Goal: Transaction & Acquisition: Book appointment/travel/reservation

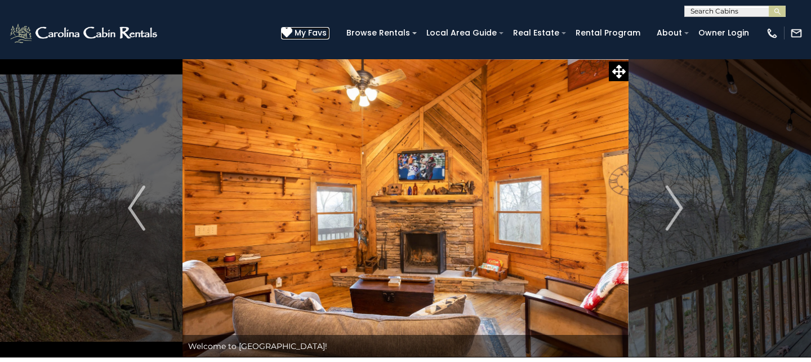
click at [315, 30] on span "My Favs" at bounding box center [311, 33] width 32 height 12
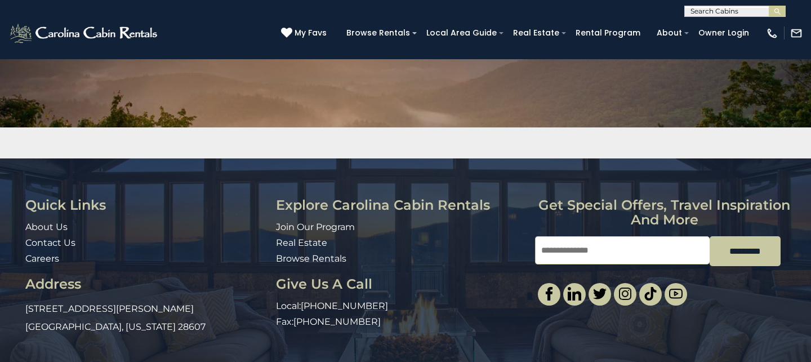
scroll to position [162, 0]
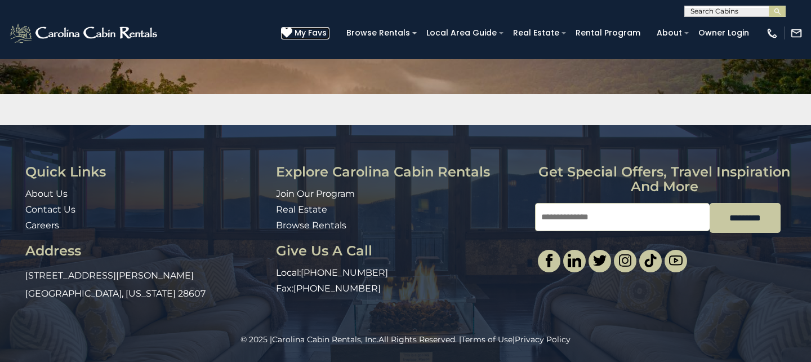
click at [326, 32] on span "My Favs" at bounding box center [311, 33] width 32 height 12
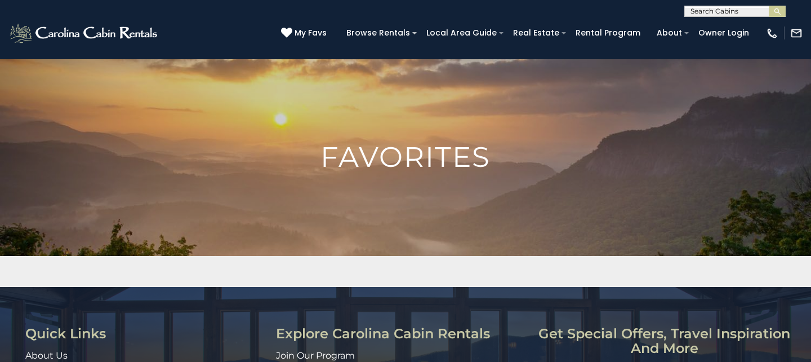
click at [404, 143] on h1 "Favorites" at bounding box center [405, 157] width 811 height 28
click at [396, 166] on h1 "Favorites" at bounding box center [405, 157] width 811 height 28
click at [327, 34] on span "My Favs" at bounding box center [311, 33] width 32 height 12
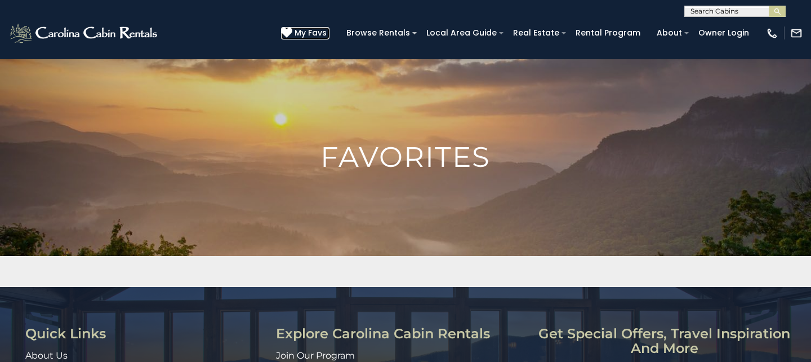
click at [327, 34] on span "My Favs" at bounding box center [311, 33] width 32 height 12
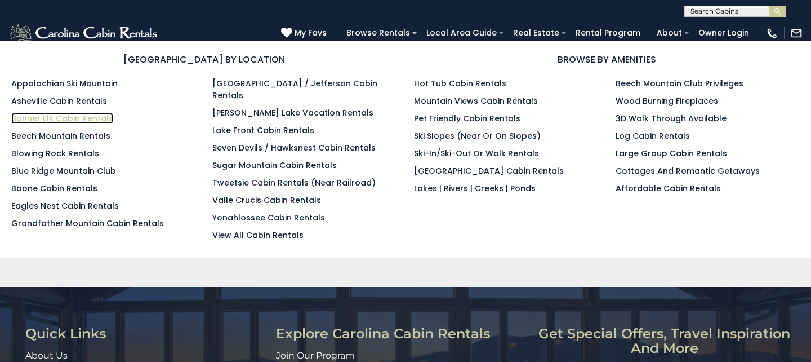
click at [97, 117] on link "Banner Elk Cabin Rentals" at bounding box center [62, 118] width 102 height 11
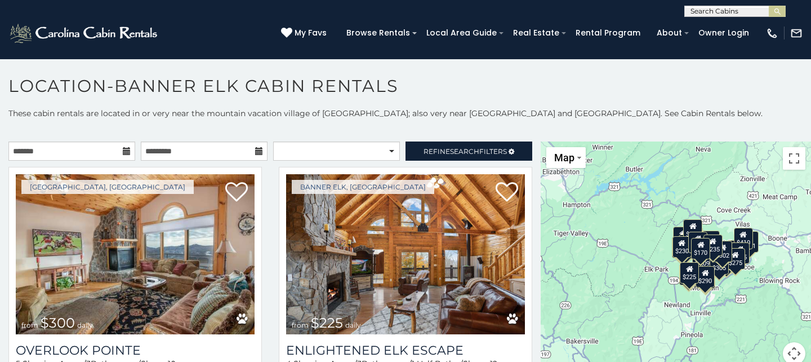
click at [126, 151] on icon at bounding box center [127, 151] width 8 height 8
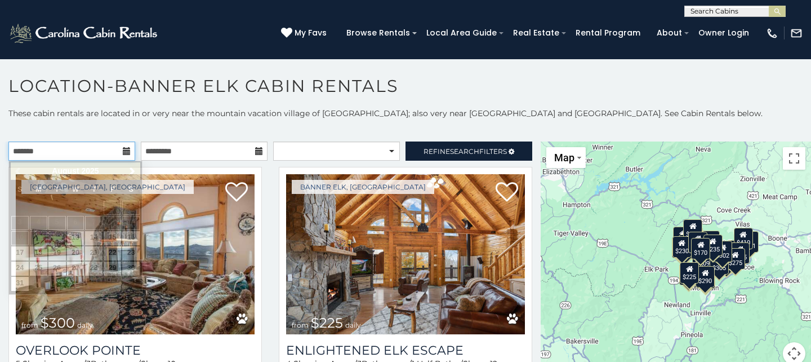
click at [92, 156] on input "text" at bounding box center [71, 150] width 127 height 19
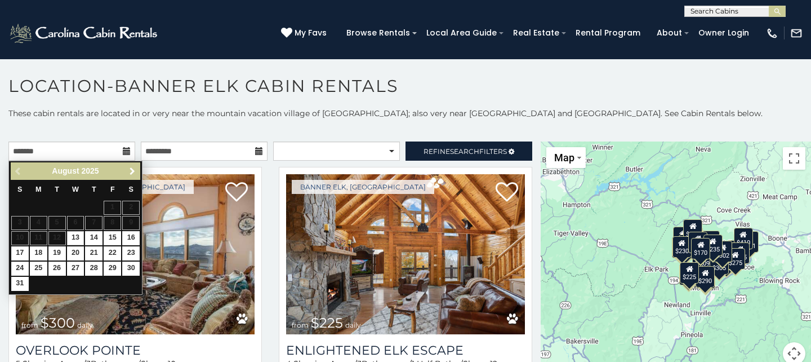
click at [128, 170] on span "Next" at bounding box center [132, 171] width 9 height 9
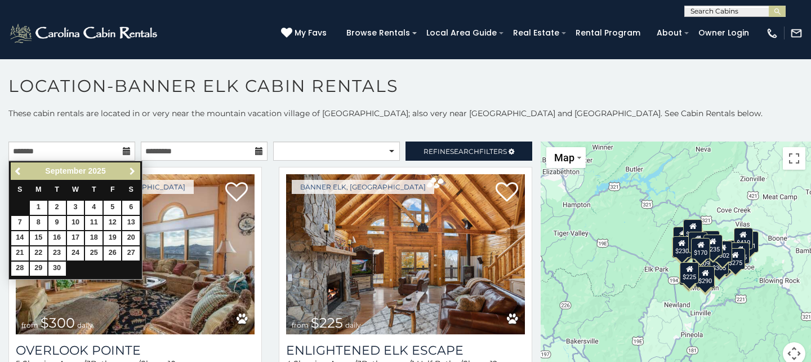
click at [129, 170] on span "Next" at bounding box center [132, 171] width 9 height 9
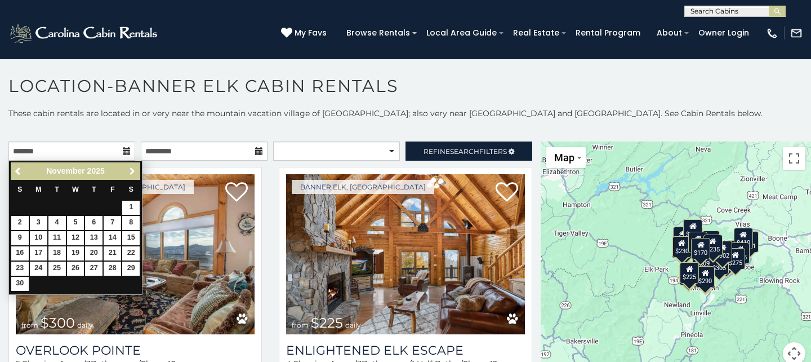
click at [131, 170] on span "Next" at bounding box center [132, 171] width 9 height 9
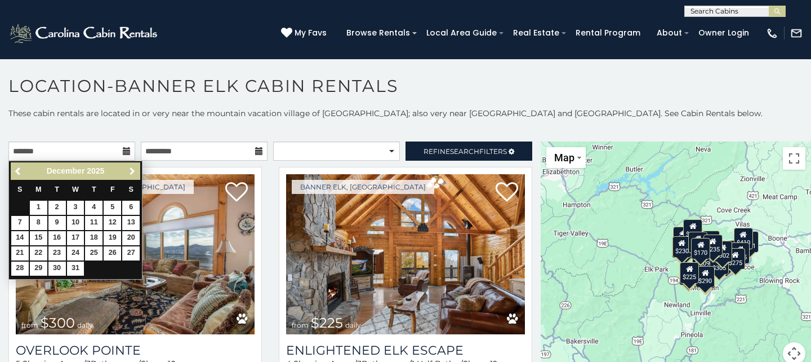
click at [131, 170] on span "Next" at bounding box center [132, 171] width 9 height 9
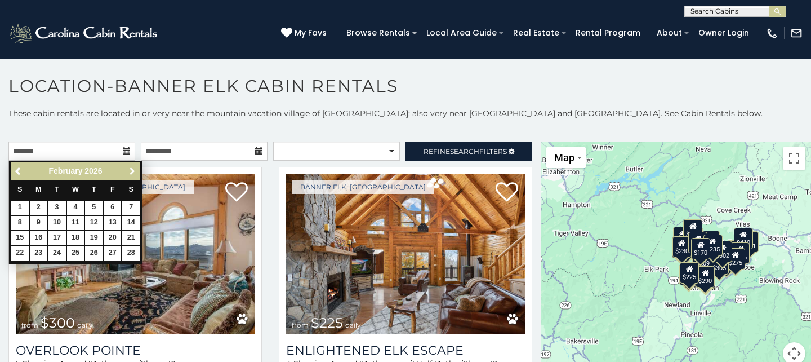
click at [131, 170] on span "Next" at bounding box center [132, 171] width 9 height 9
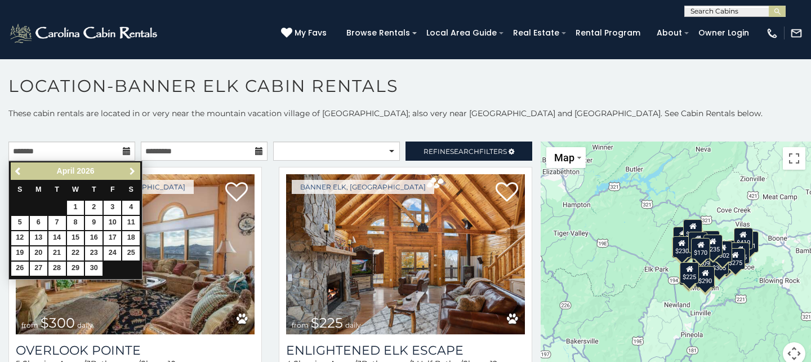
click at [131, 170] on span "Next" at bounding box center [132, 171] width 9 height 9
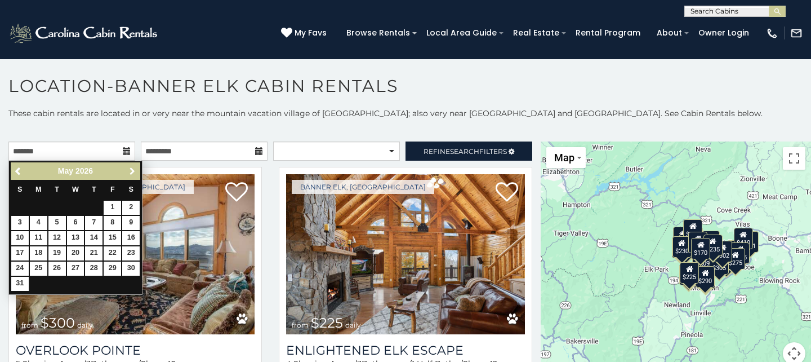
click at [131, 170] on span "Next" at bounding box center [132, 171] width 9 height 9
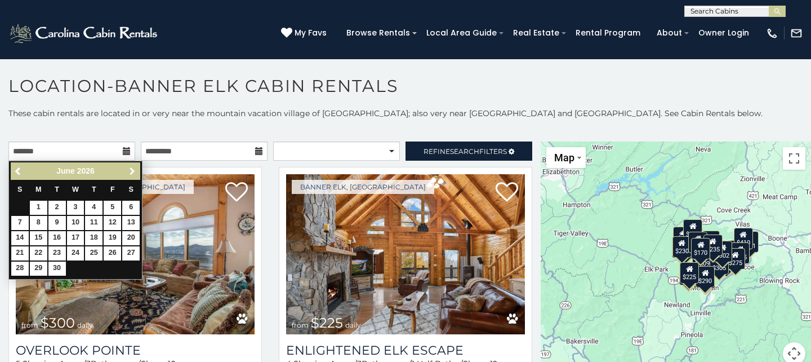
click at [131, 170] on span "Next" at bounding box center [132, 171] width 9 height 9
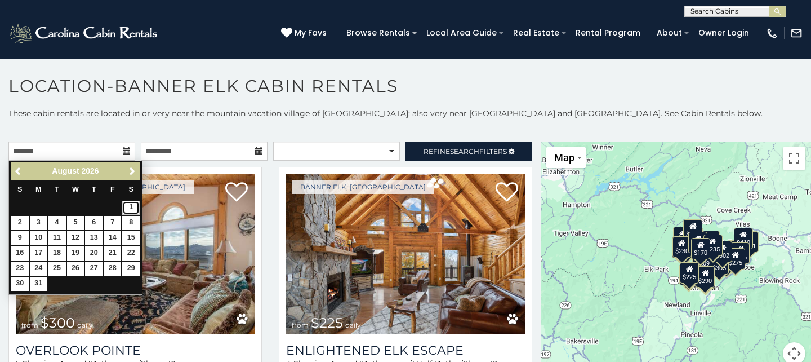
click at [132, 207] on link "1" at bounding box center [130, 208] width 17 height 14
type input "**********"
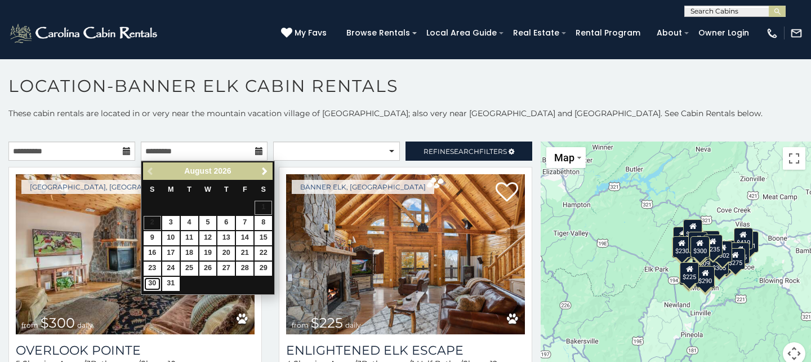
click at [152, 283] on link "30" at bounding box center [152, 284] width 17 height 14
type input "**********"
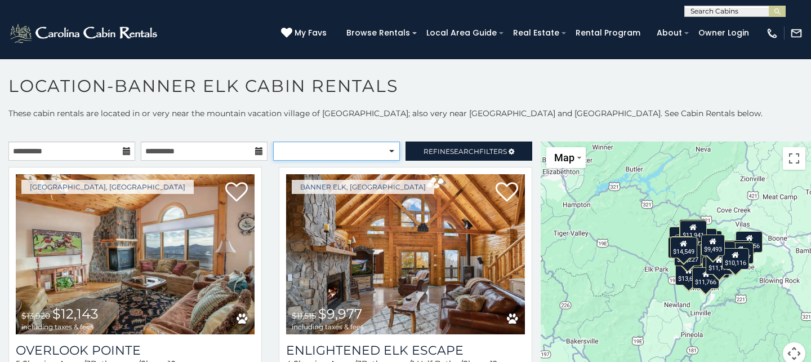
click at [391, 148] on select "**********" at bounding box center [336, 150] width 127 height 19
click at [497, 151] on span "Refine Search Filters" at bounding box center [465, 151] width 83 height 8
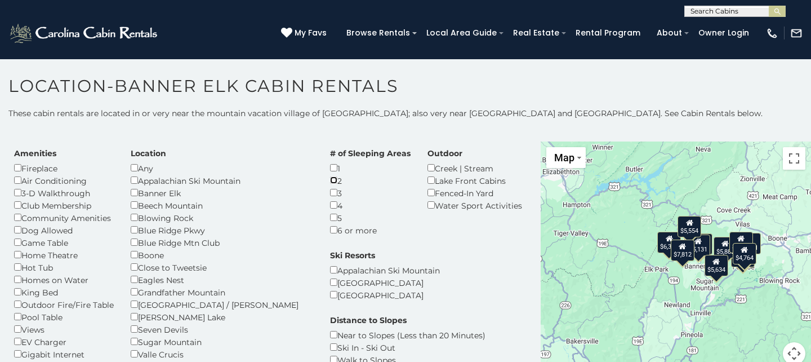
scroll to position [20, 0]
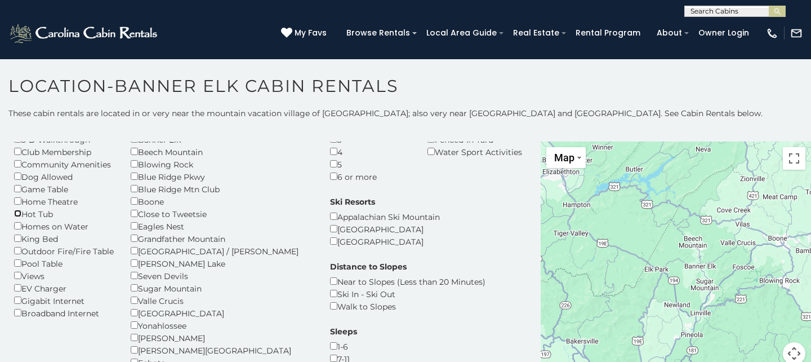
scroll to position [81, 0]
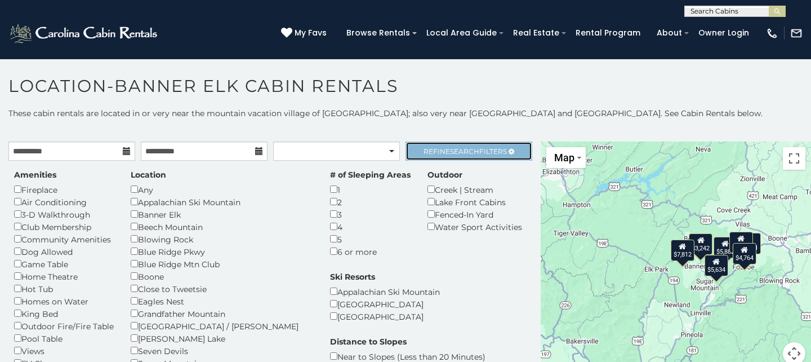
click at [502, 149] on span "Refine Search Filters" at bounding box center [465, 151] width 83 height 8
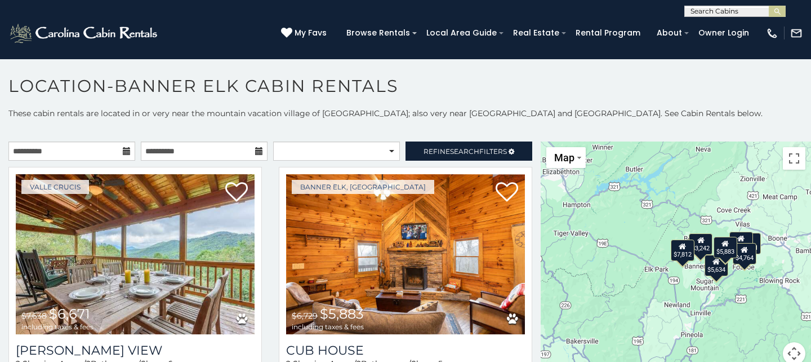
click at [648, 136] on div "**********" at bounding box center [405, 251] width 811 height 287
click at [748, 101] on h1 "Location-Banner Elk Cabin Rentals" at bounding box center [405, 92] width 811 height 32
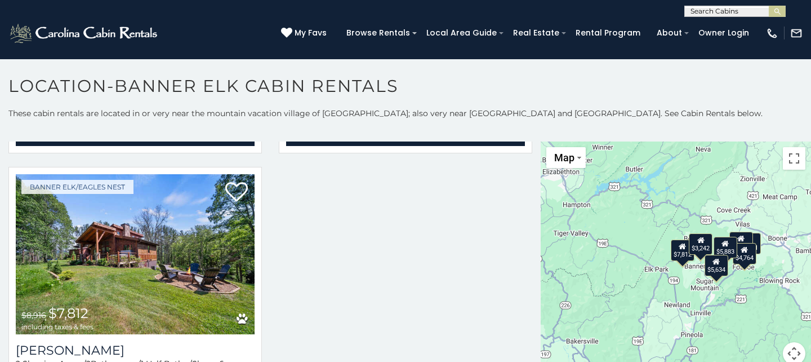
scroll to position [801, 0]
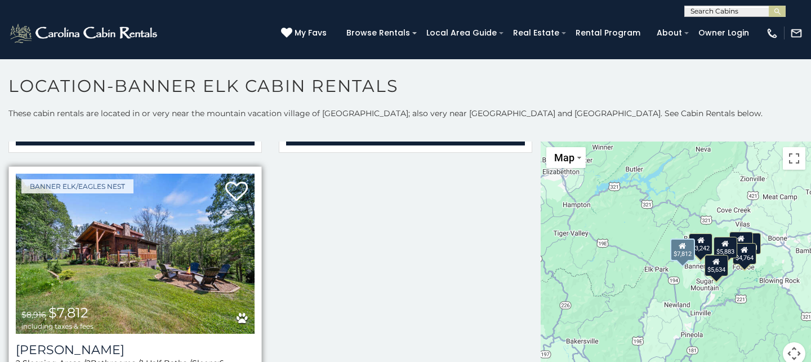
click at [204, 227] on img at bounding box center [135, 254] width 239 height 160
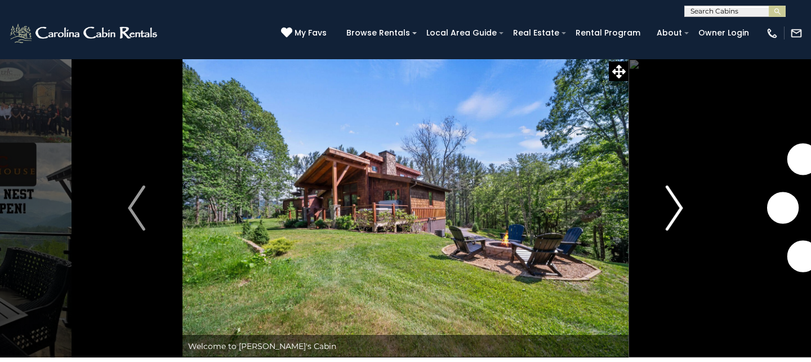
click at [669, 210] on img "Next" at bounding box center [674, 207] width 17 height 45
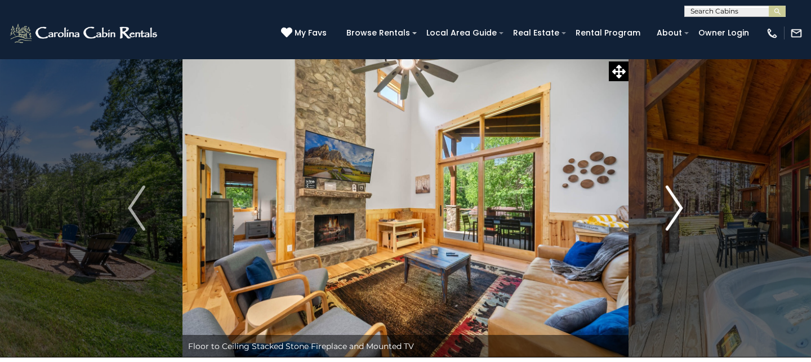
click at [680, 205] on img "Next" at bounding box center [674, 207] width 17 height 45
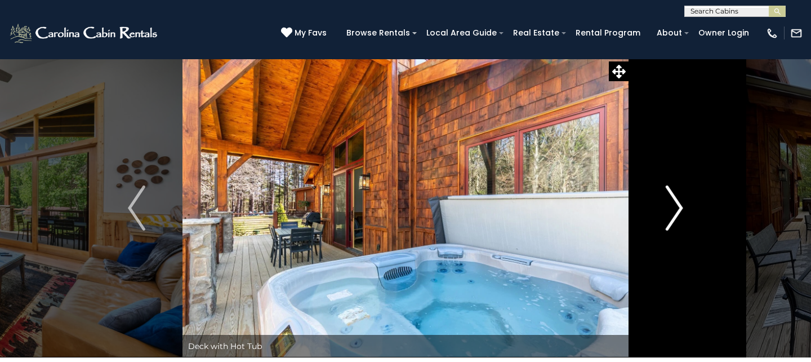
click at [681, 206] on img "Next" at bounding box center [674, 207] width 17 height 45
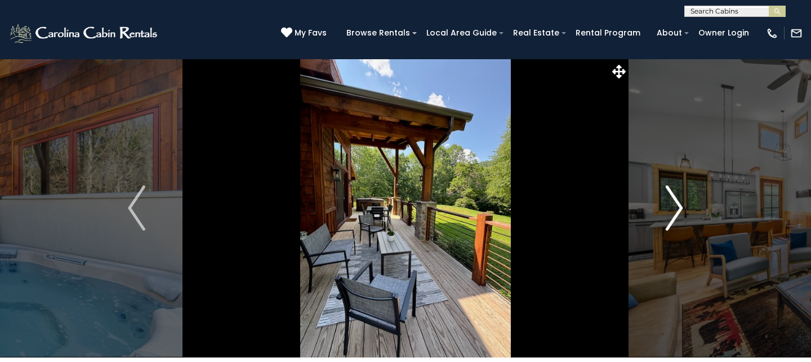
click at [681, 206] on img "Next" at bounding box center [674, 207] width 17 height 45
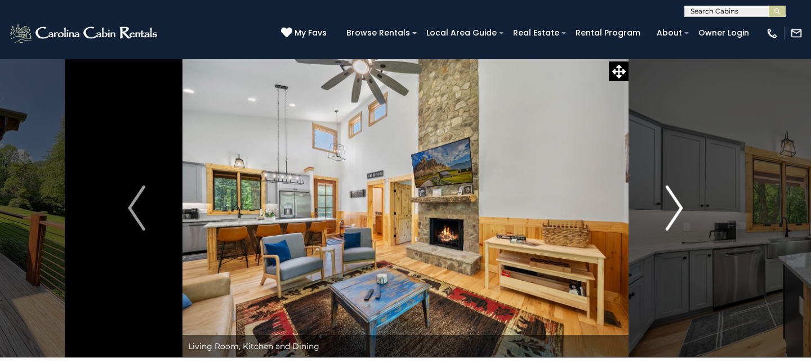
click at [681, 206] on img "Next" at bounding box center [674, 207] width 17 height 45
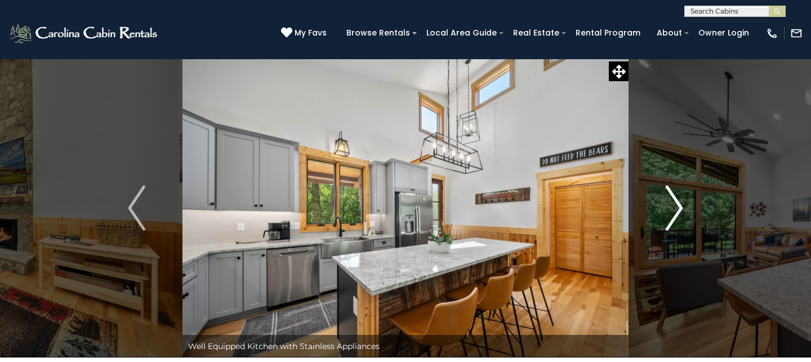
click at [681, 207] on img "Next" at bounding box center [674, 207] width 17 height 45
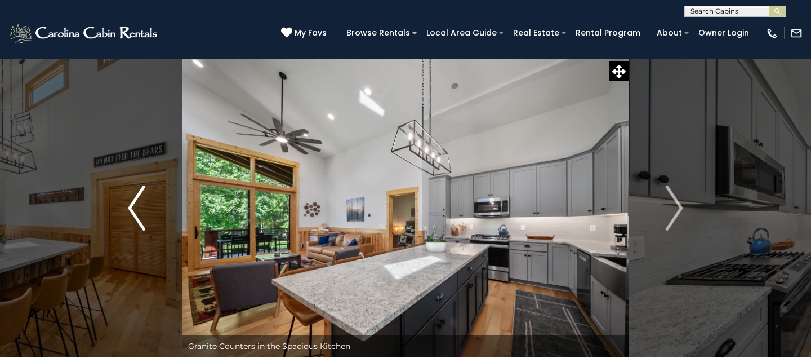
click at [125, 206] on button "Previous" at bounding box center [137, 208] width 92 height 299
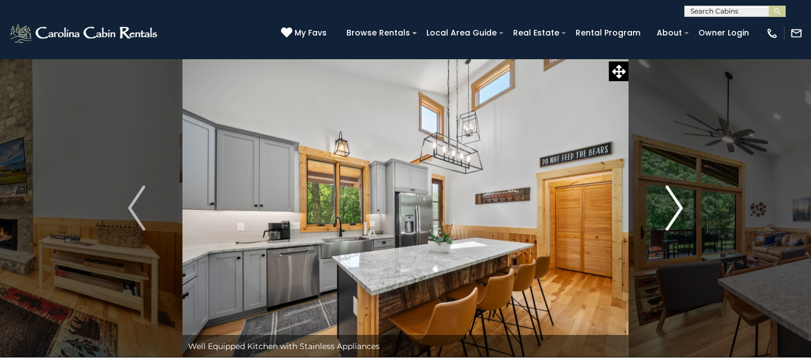
click at [685, 201] on button "Next" at bounding box center [675, 208] width 92 height 299
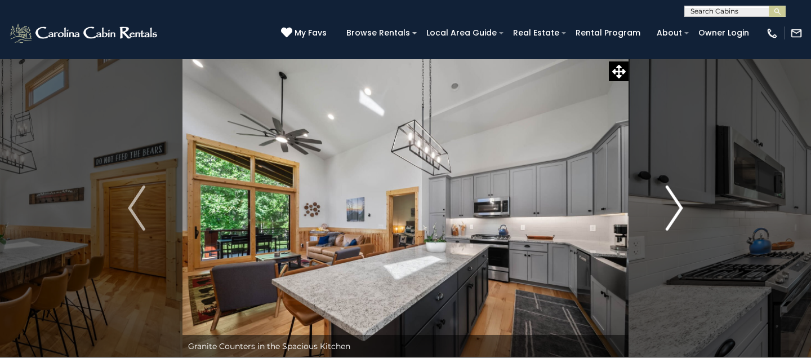
click at [680, 203] on img "Next" at bounding box center [674, 207] width 17 height 45
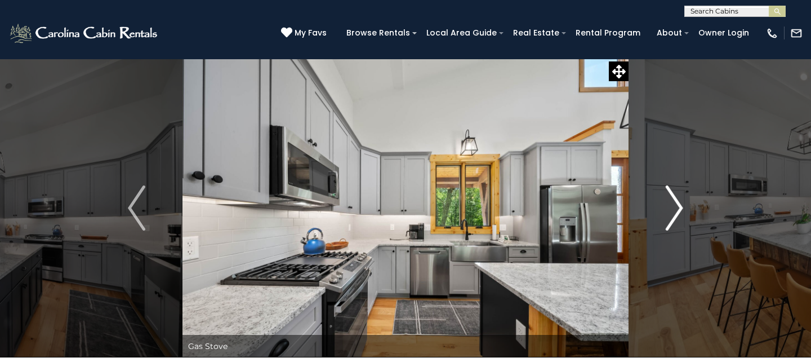
click at [680, 203] on img "Next" at bounding box center [674, 207] width 17 height 45
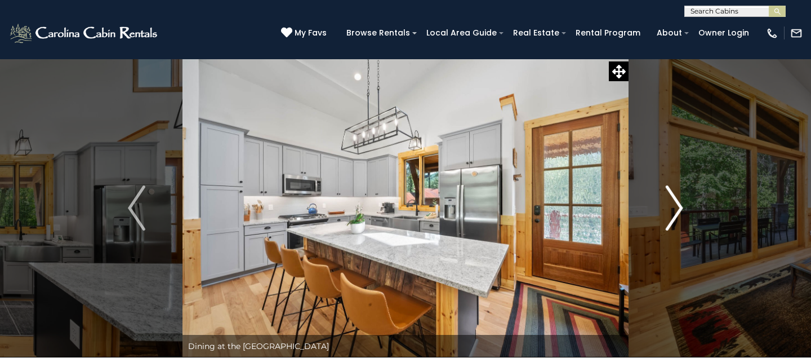
click at [680, 203] on img "Next" at bounding box center [674, 207] width 17 height 45
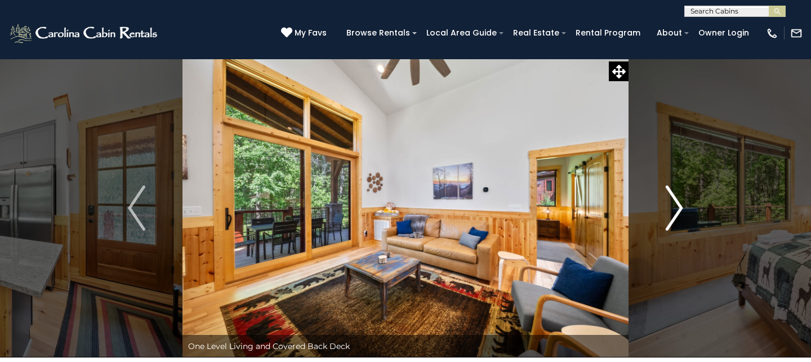
click at [680, 203] on img "Next" at bounding box center [674, 207] width 17 height 45
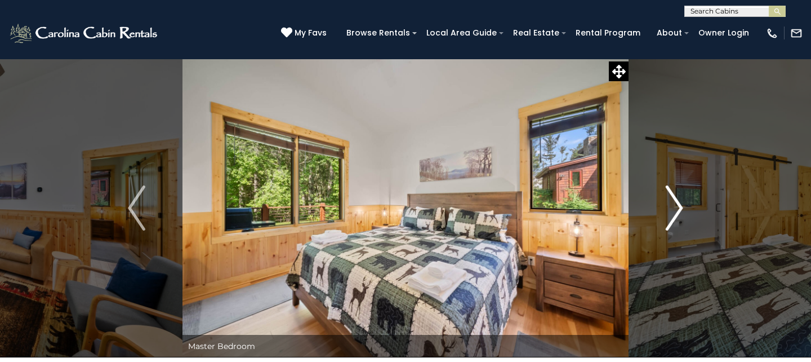
click at [680, 203] on img "Next" at bounding box center [674, 207] width 17 height 45
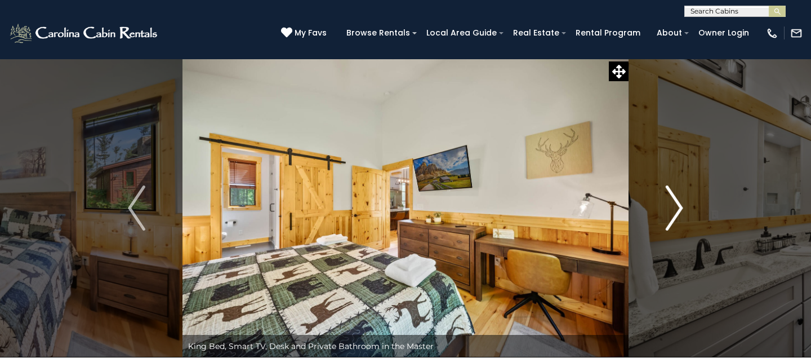
click at [680, 203] on img "Next" at bounding box center [674, 207] width 17 height 45
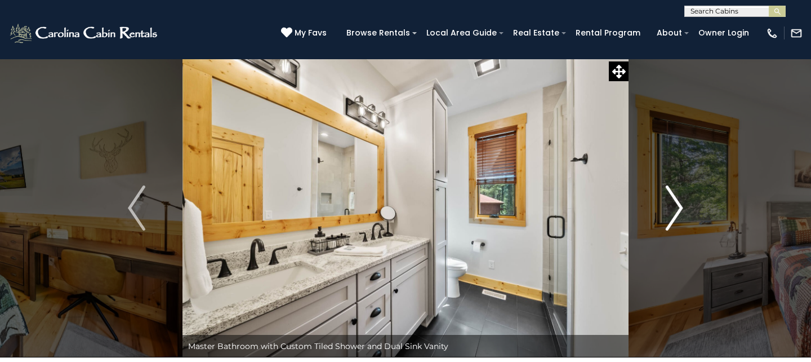
click at [680, 204] on img "Next" at bounding box center [674, 207] width 17 height 45
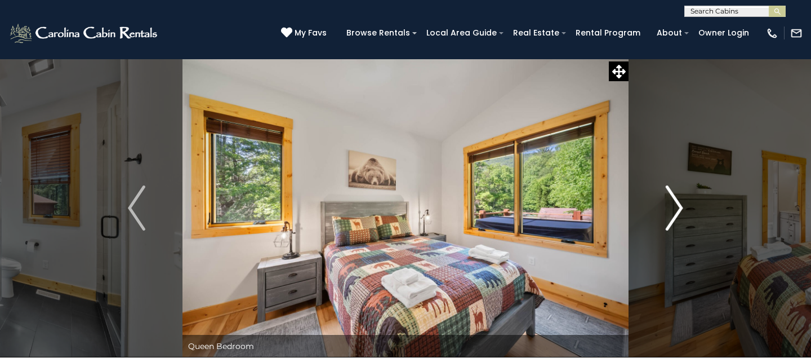
click at [680, 204] on img "Next" at bounding box center [674, 207] width 17 height 45
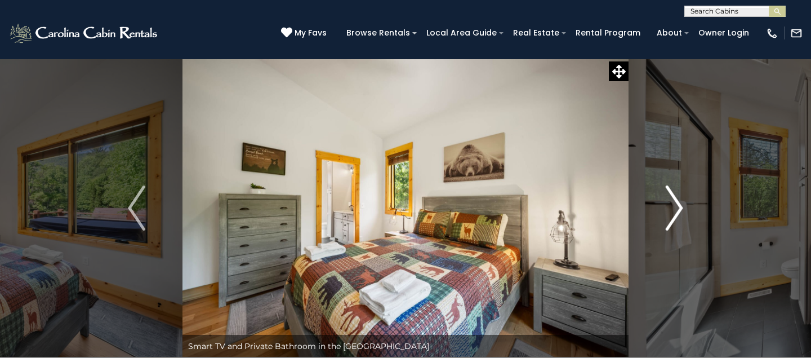
click at [680, 204] on img "Next" at bounding box center [674, 207] width 17 height 45
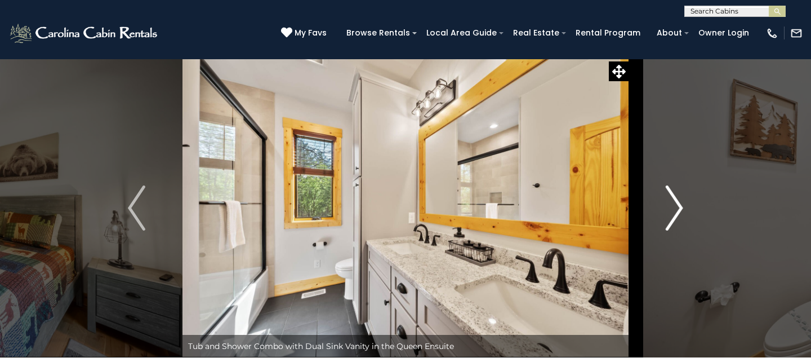
click at [680, 204] on img "Next" at bounding box center [674, 207] width 17 height 45
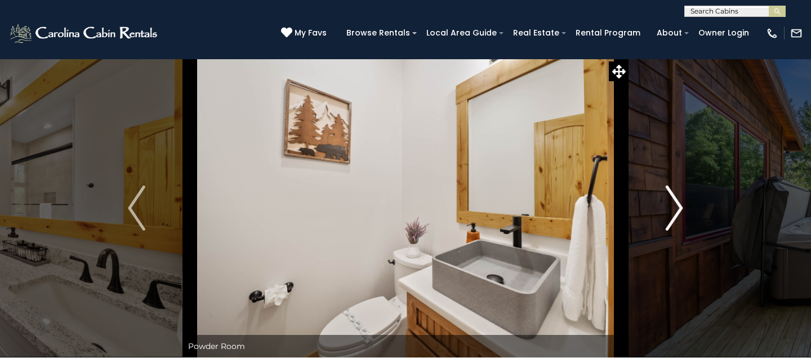
click at [680, 204] on img "Next" at bounding box center [674, 207] width 17 height 45
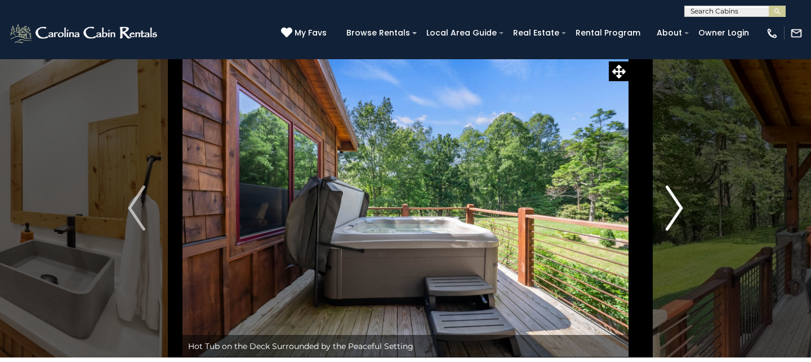
click at [680, 204] on img "Next" at bounding box center [674, 207] width 17 height 45
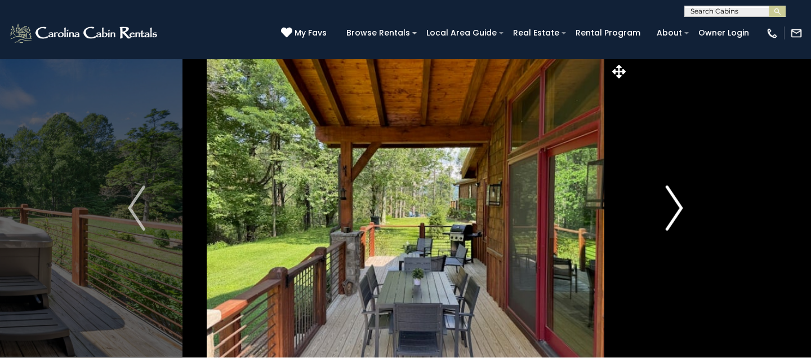
click at [680, 204] on img "Next" at bounding box center [674, 207] width 17 height 45
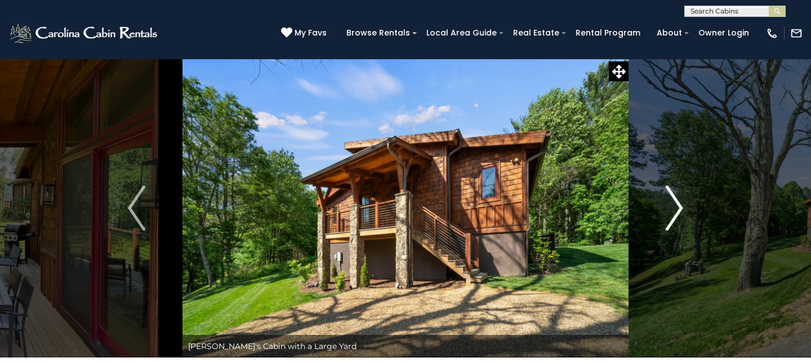
click at [680, 204] on img "Next" at bounding box center [674, 207] width 17 height 45
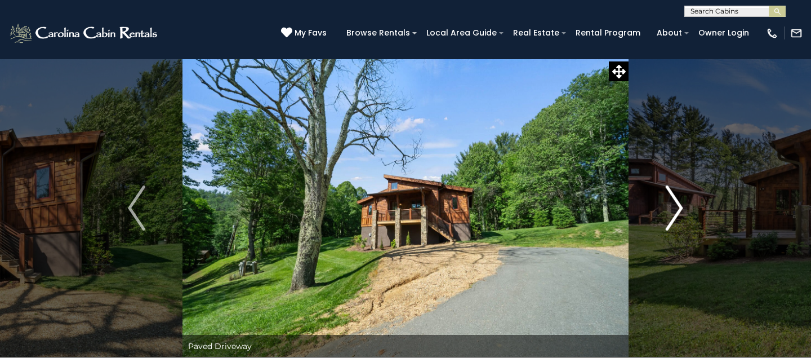
click at [680, 204] on img "Next" at bounding box center [674, 207] width 17 height 45
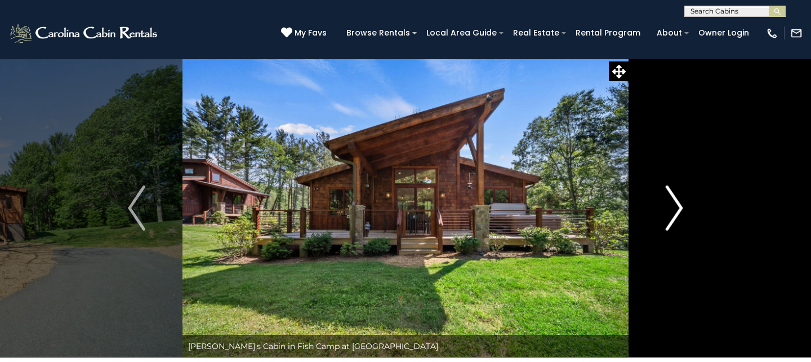
click at [664, 206] on button "Next" at bounding box center [675, 208] width 92 height 299
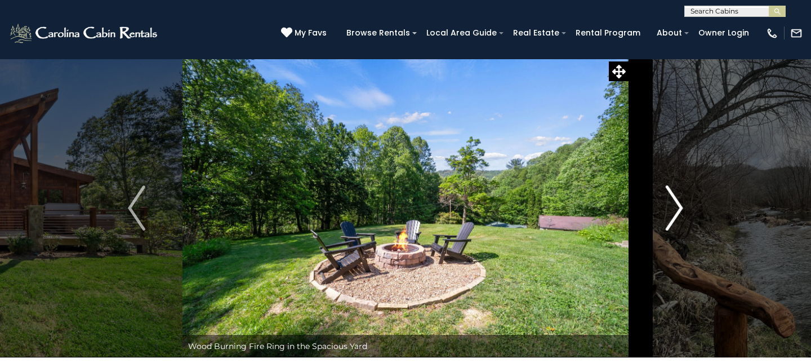
click at [664, 206] on button "Next" at bounding box center [675, 208] width 92 height 299
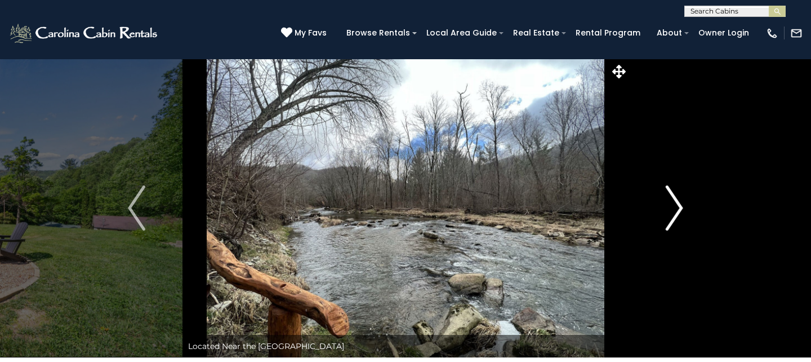
click at [665, 206] on button "Next" at bounding box center [675, 208] width 92 height 299
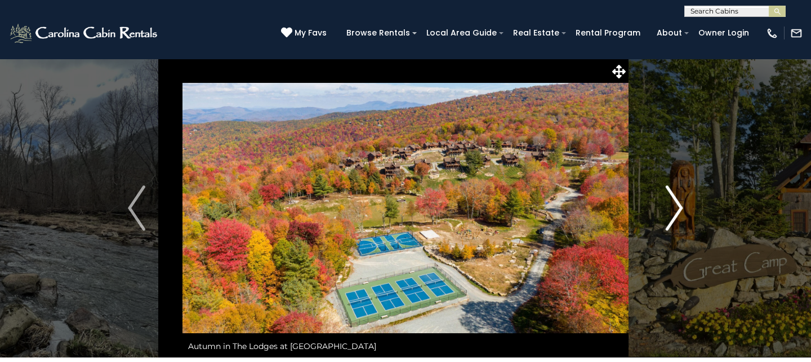
click at [665, 206] on button "Next" at bounding box center [675, 208] width 92 height 299
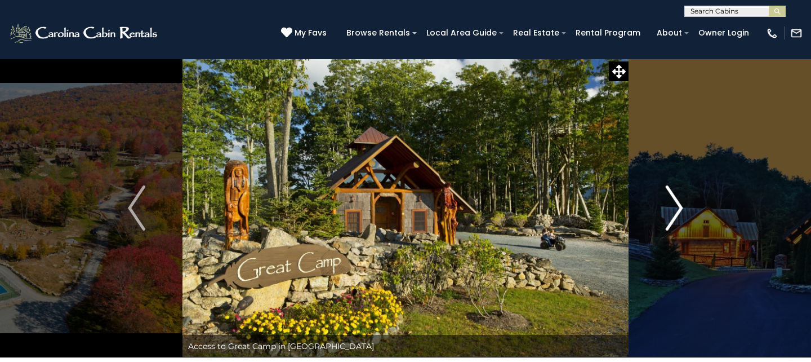
click at [665, 206] on button "Next" at bounding box center [675, 208] width 92 height 299
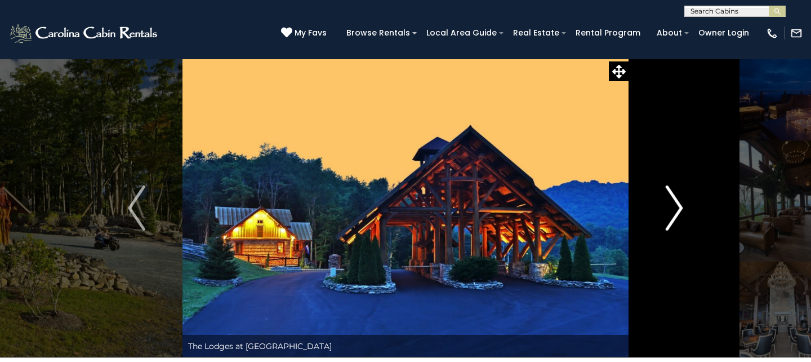
click at [665, 206] on button "Next" at bounding box center [675, 208] width 92 height 299
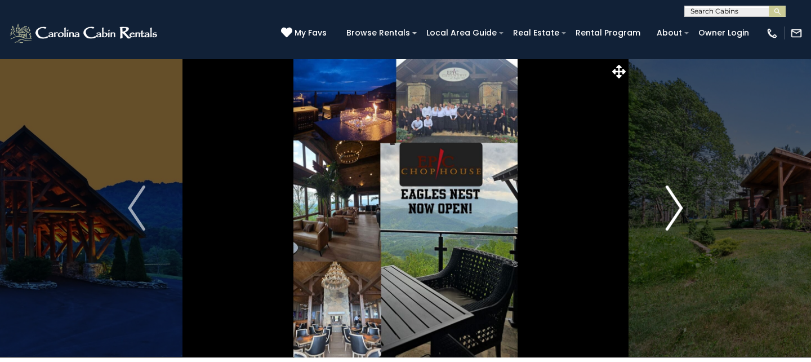
click at [665, 206] on button "Next" at bounding box center [675, 208] width 92 height 299
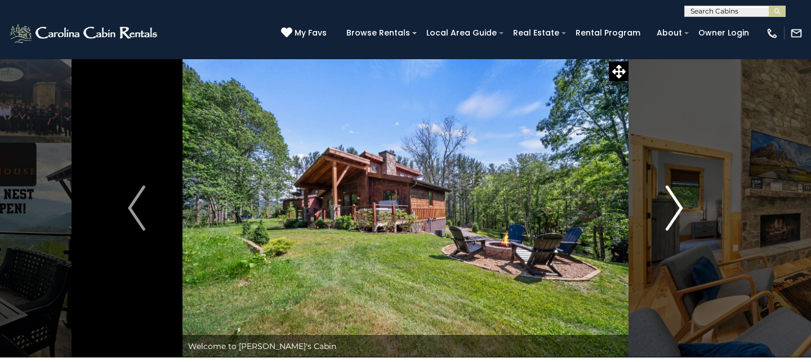
click at [665, 206] on button "Next" at bounding box center [675, 208] width 92 height 299
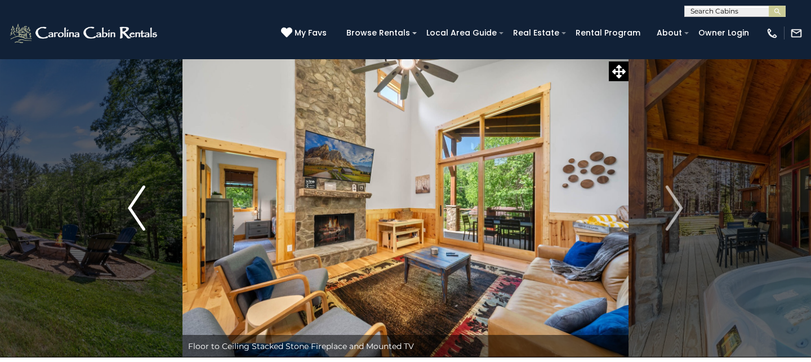
click at [132, 190] on img "Previous" at bounding box center [136, 207] width 17 height 45
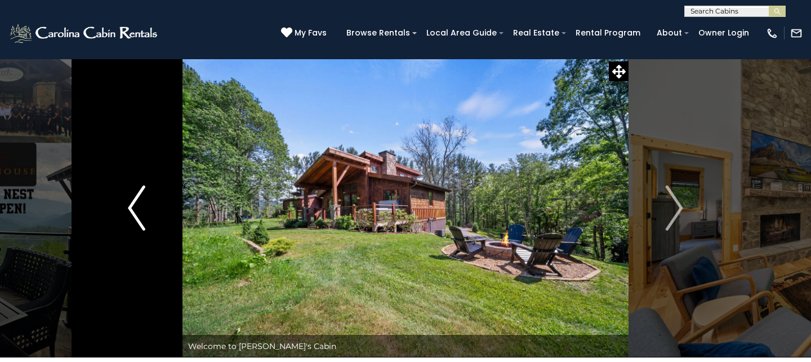
click at [128, 191] on img "Previous" at bounding box center [136, 207] width 17 height 45
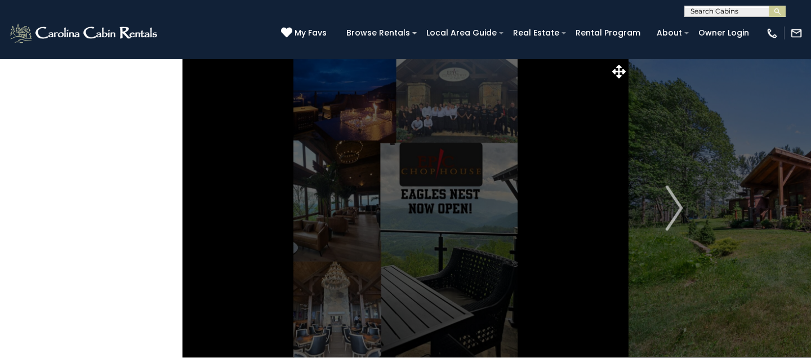
click at [128, 191] on img "Previous" at bounding box center [136, 207] width 17 height 45
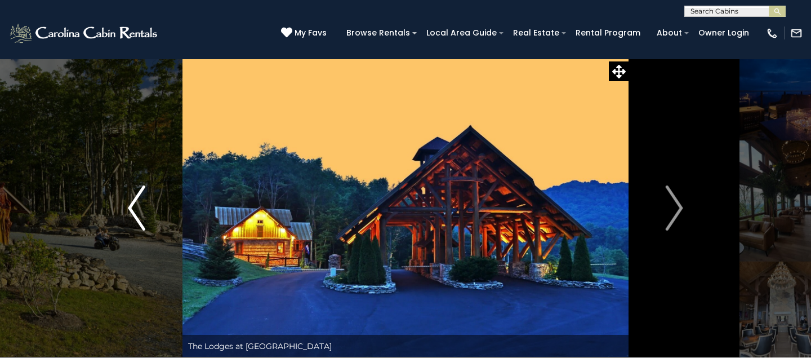
click at [128, 191] on img "Previous" at bounding box center [136, 207] width 17 height 45
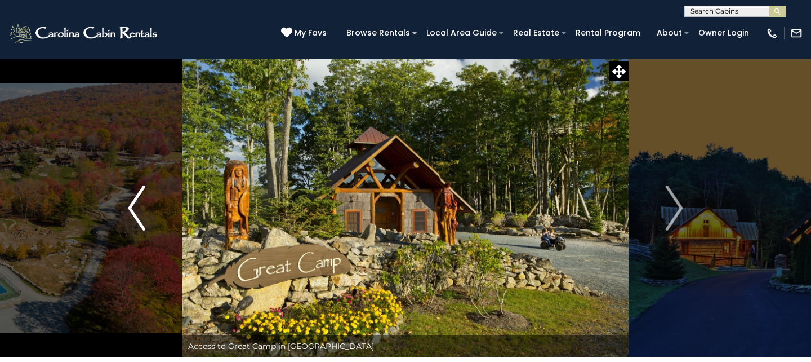
click at [128, 191] on img "Previous" at bounding box center [136, 207] width 17 height 45
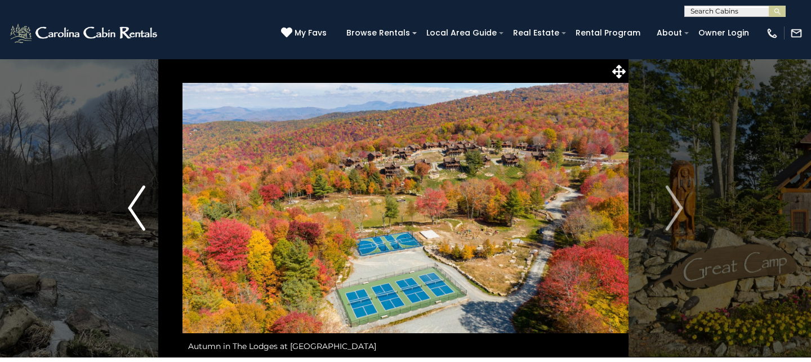
click at [128, 191] on img "Previous" at bounding box center [136, 207] width 17 height 45
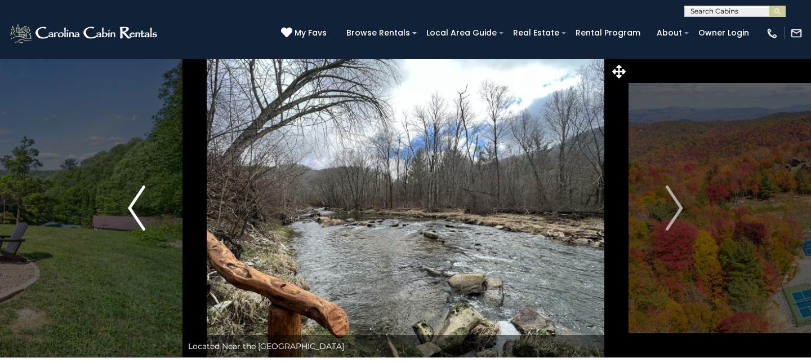
click at [128, 191] on img "Previous" at bounding box center [136, 207] width 17 height 45
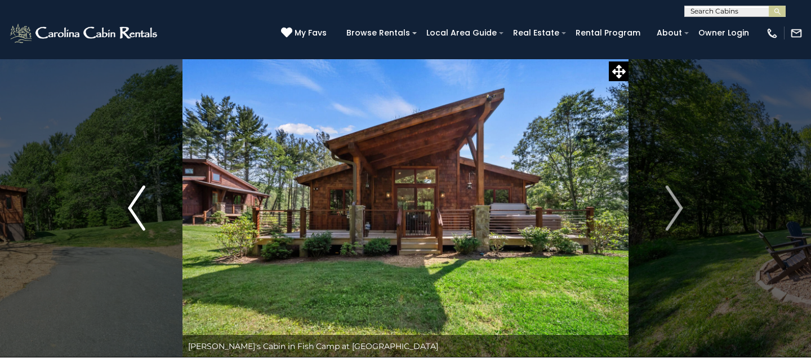
click at [128, 191] on img "Previous" at bounding box center [136, 207] width 17 height 45
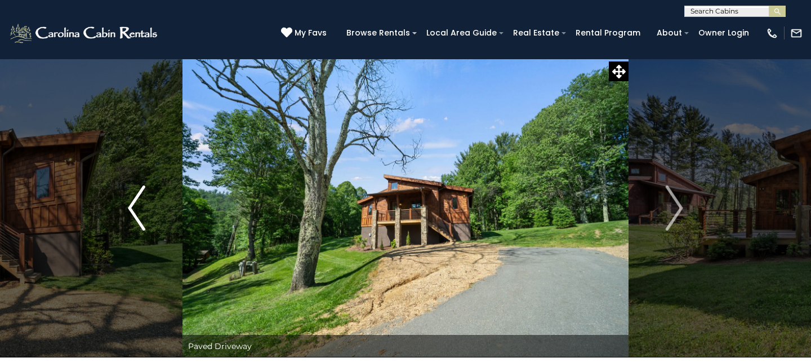
click at [128, 191] on img "Previous" at bounding box center [136, 207] width 17 height 45
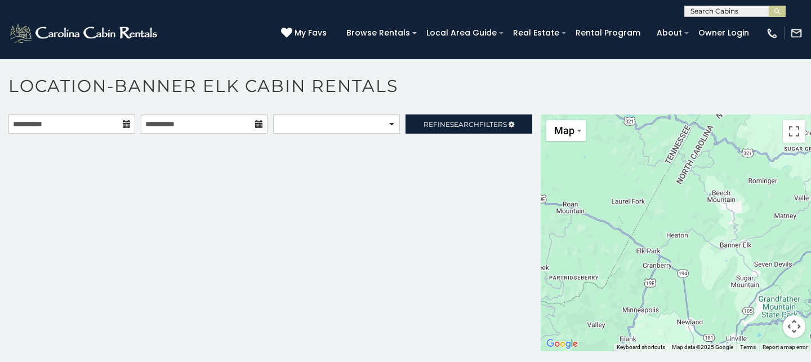
scroll to position [6, 0]
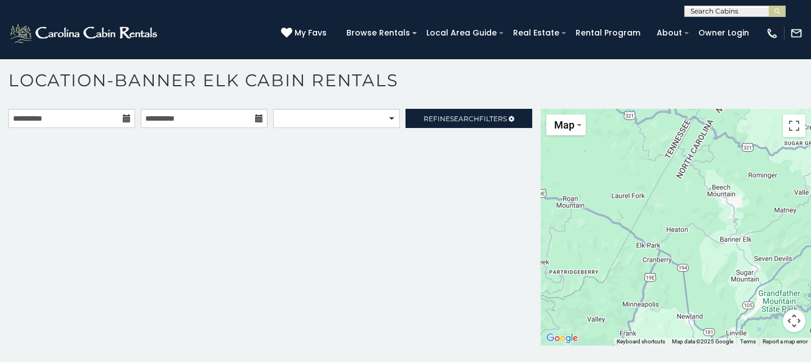
click at [573, 190] on div at bounding box center [676, 227] width 270 height 237
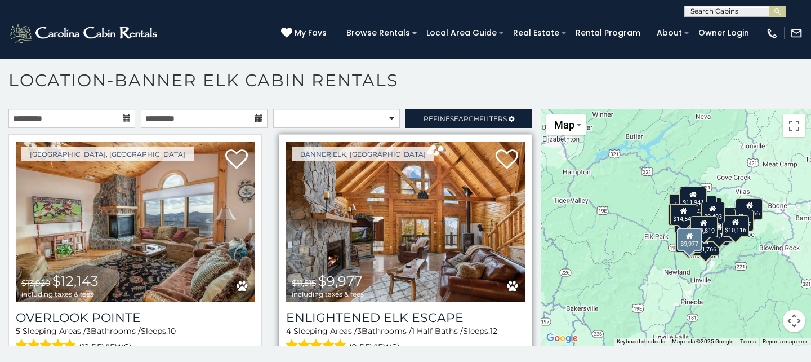
scroll to position [0, 0]
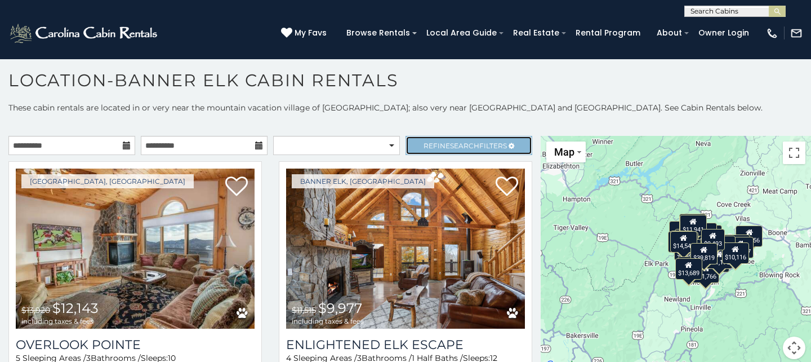
click at [475, 145] on span "Search" at bounding box center [464, 145] width 29 height 8
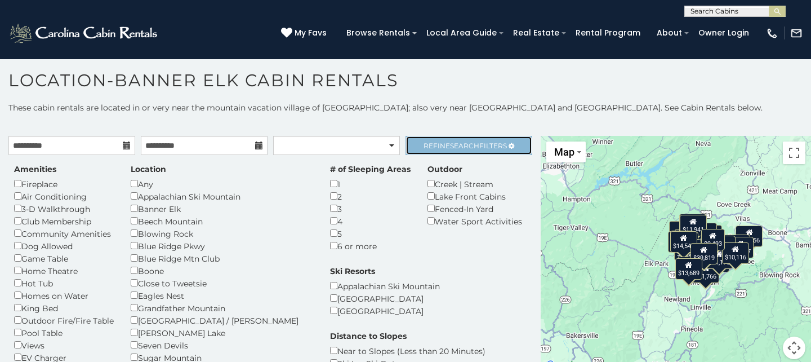
click at [492, 143] on span "Refine Search Filters" at bounding box center [465, 145] width 83 height 8
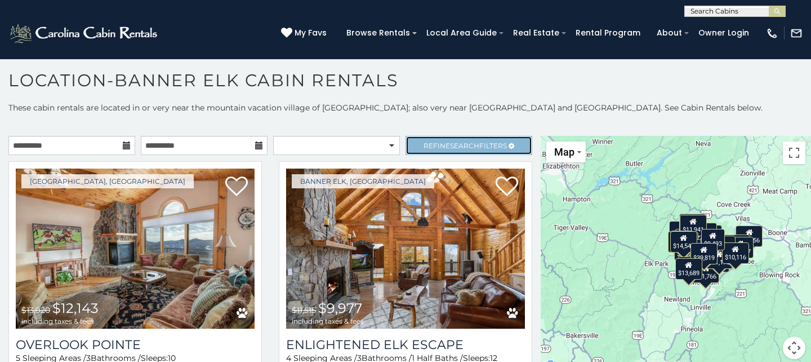
click at [492, 143] on span "Refine Search Filters" at bounding box center [465, 145] width 83 height 8
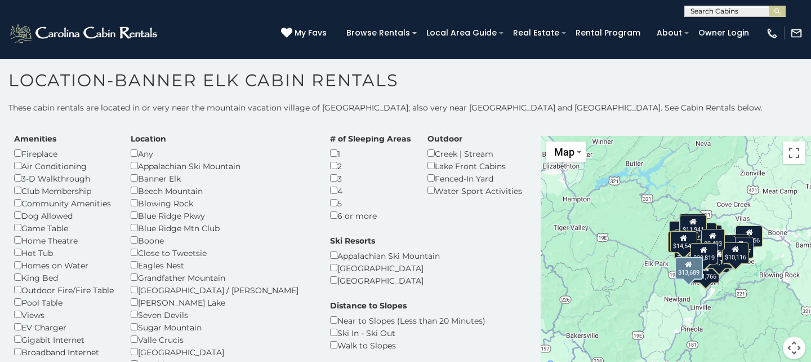
scroll to position [29, 0]
click at [327, 32] on span "My Favs" at bounding box center [311, 33] width 32 height 12
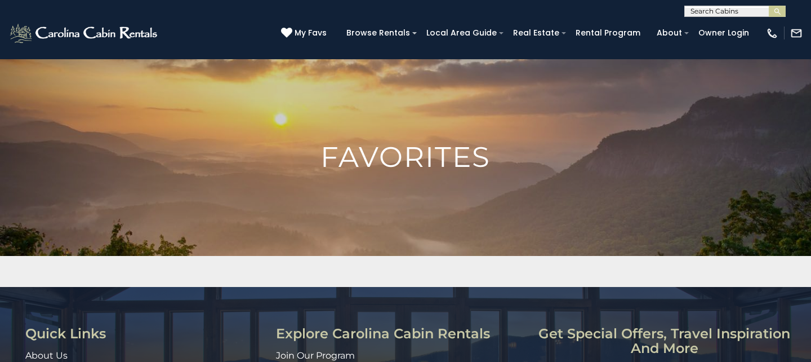
click at [418, 167] on h1 "Favorites" at bounding box center [405, 157] width 811 height 28
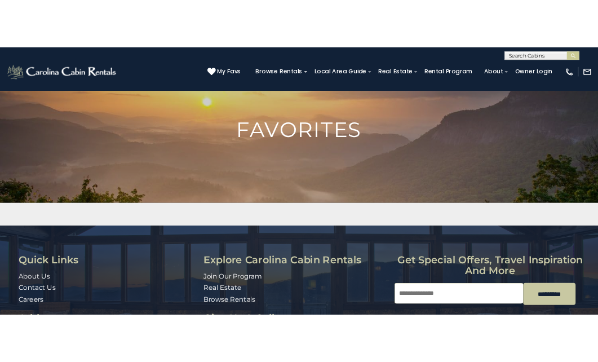
scroll to position [162, 0]
